Goal: Transaction & Acquisition: Subscribe to service/newsletter

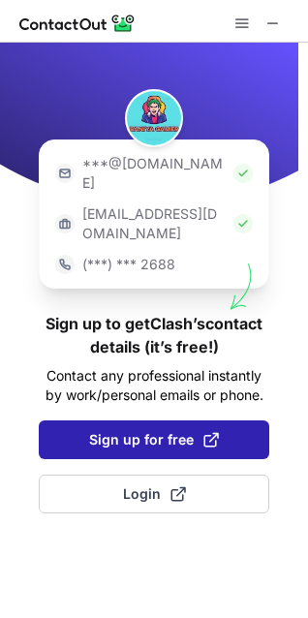
click at [146, 420] on button "Sign up for free" at bounding box center [154, 439] width 230 height 39
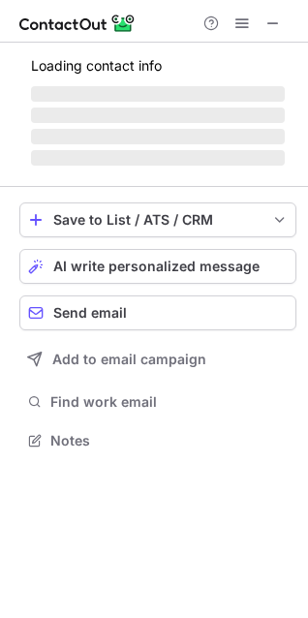
scroll to position [403, 308]
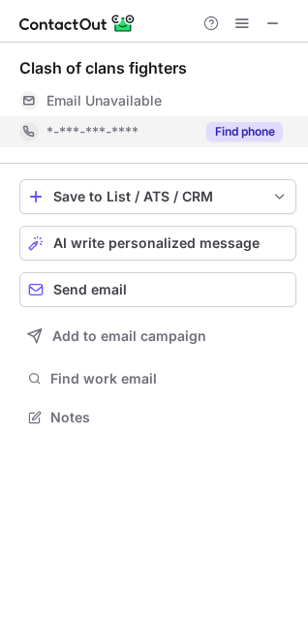
click at [249, 134] on button "Find phone" at bounding box center [244, 131] width 76 height 19
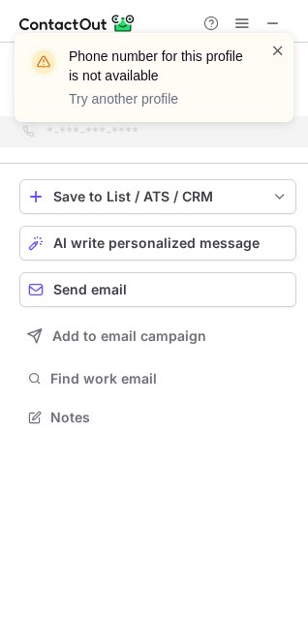
click at [277, 48] on span at bounding box center [277, 50] width 15 height 19
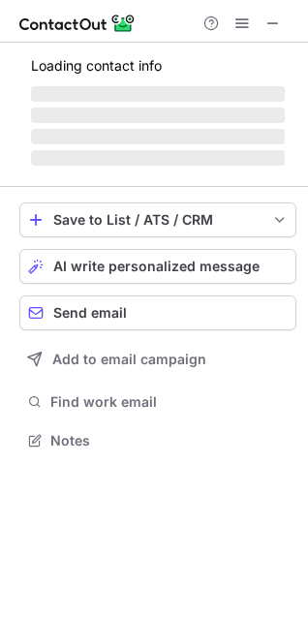
scroll to position [9, 9]
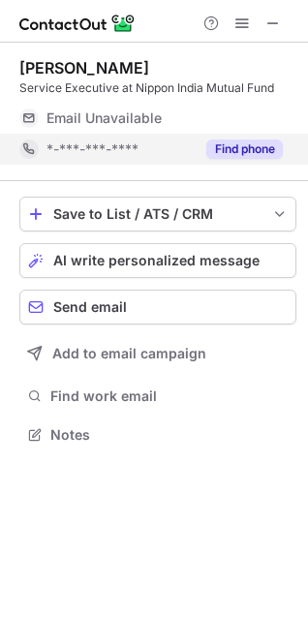
click at [246, 150] on button "Find phone" at bounding box center [244, 148] width 76 height 19
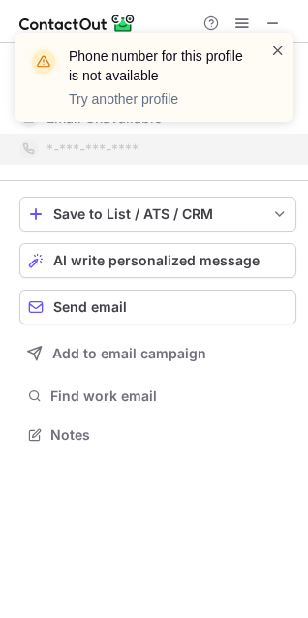
click at [273, 55] on span at bounding box center [277, 50] width 15 height 19
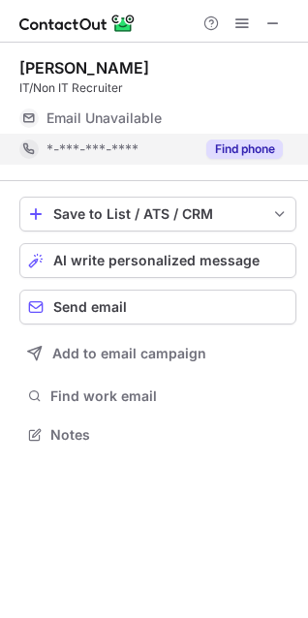
click at [262, 149] on button "Find phone" at bounding box center [244, 148] width 76 height 19
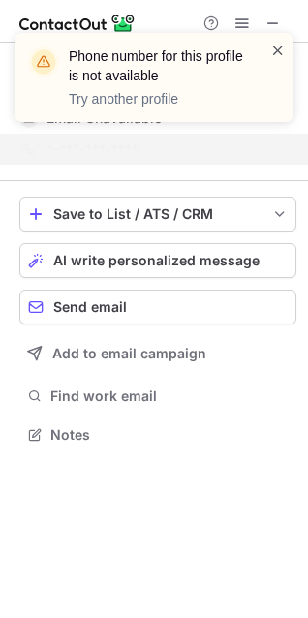
click at [274, 46] on span at bounding box center [277, 50] width 15 height 19
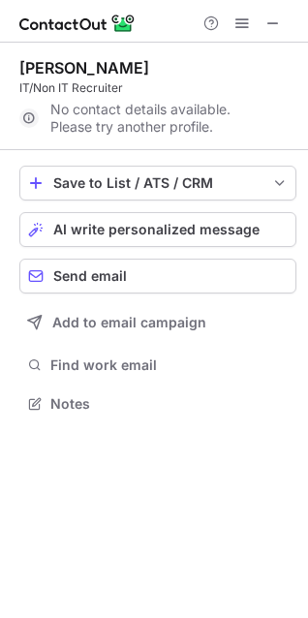
scroll to position [389, 308]
